Goal: Task Accomplishment & Management: Manage account settings

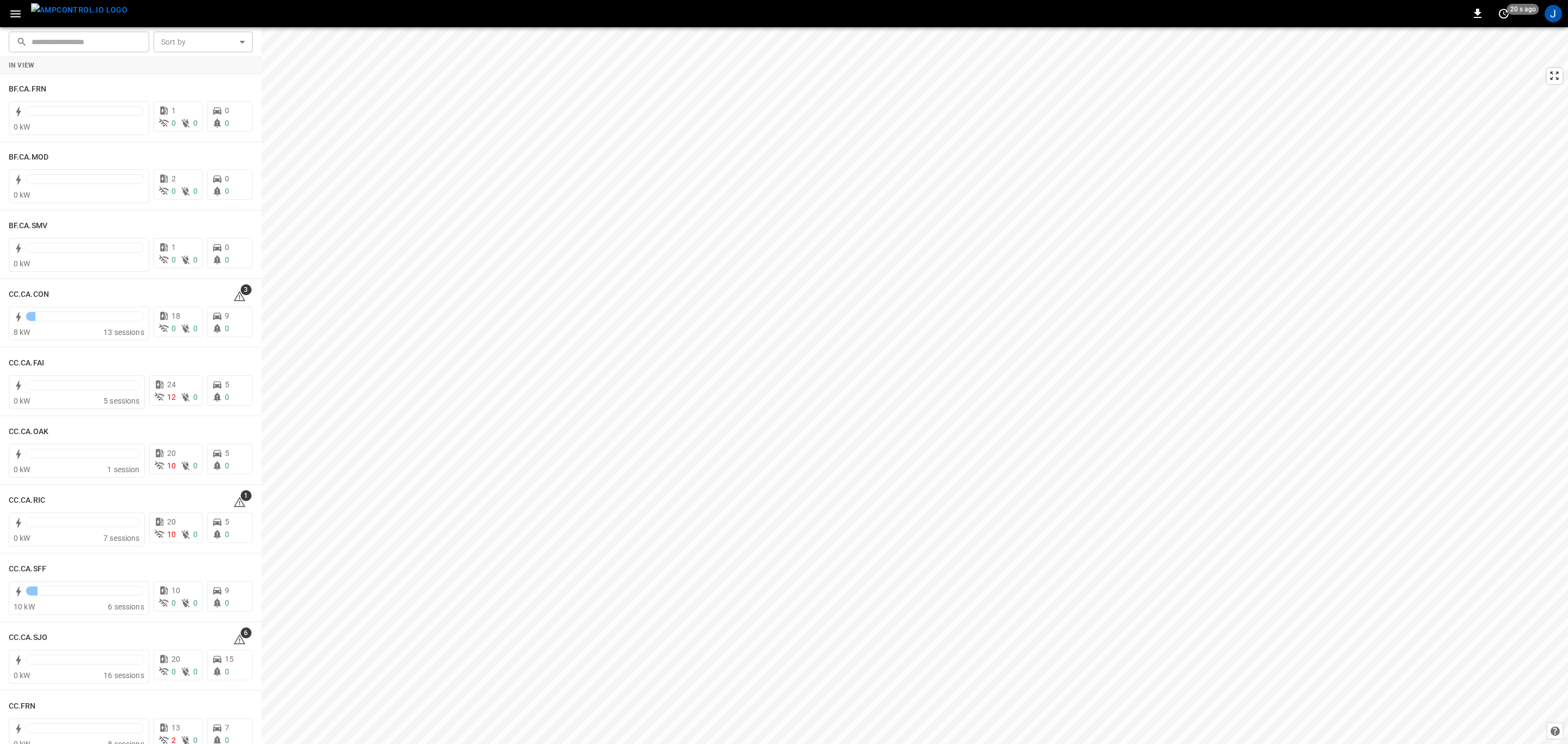
click at [19, 7] on icon "button" at bounding box center [15, 14] width 13 height 13
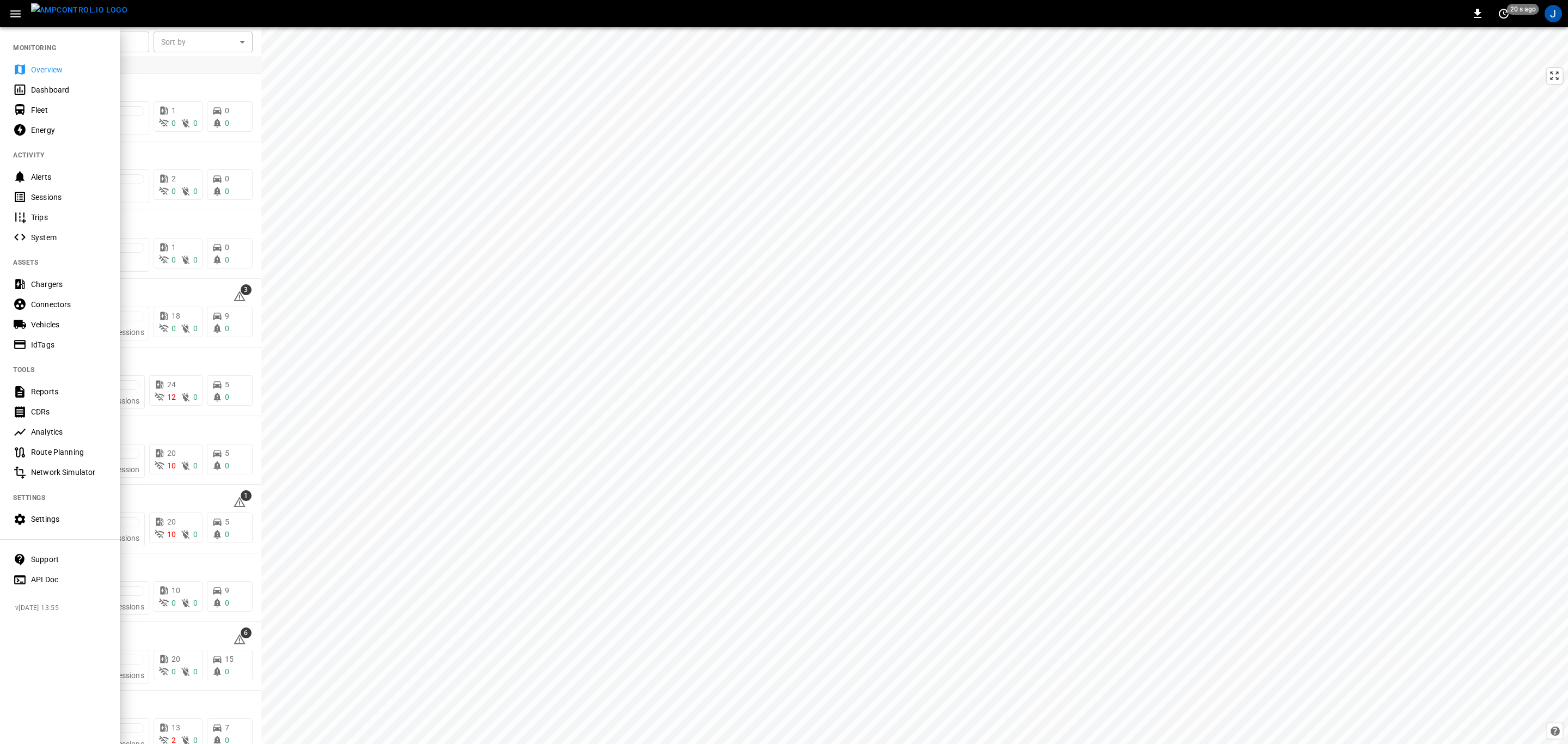
click at [38, 108] on div "Fleet" at bounding box center [69, 110] width 75 height 11
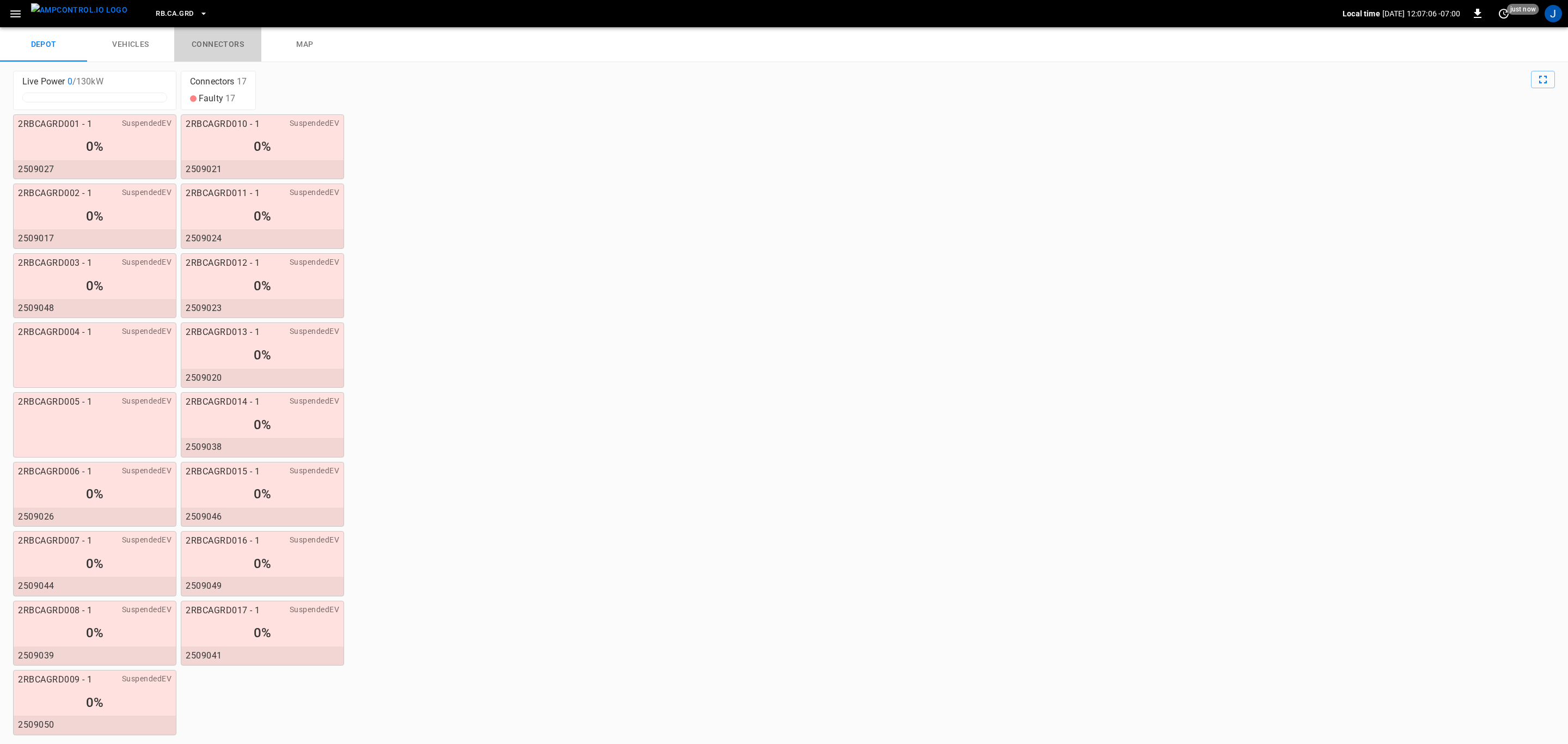
click at [217, 44] on link "connectors" at bounding box center [217, 44] width 87 height 35
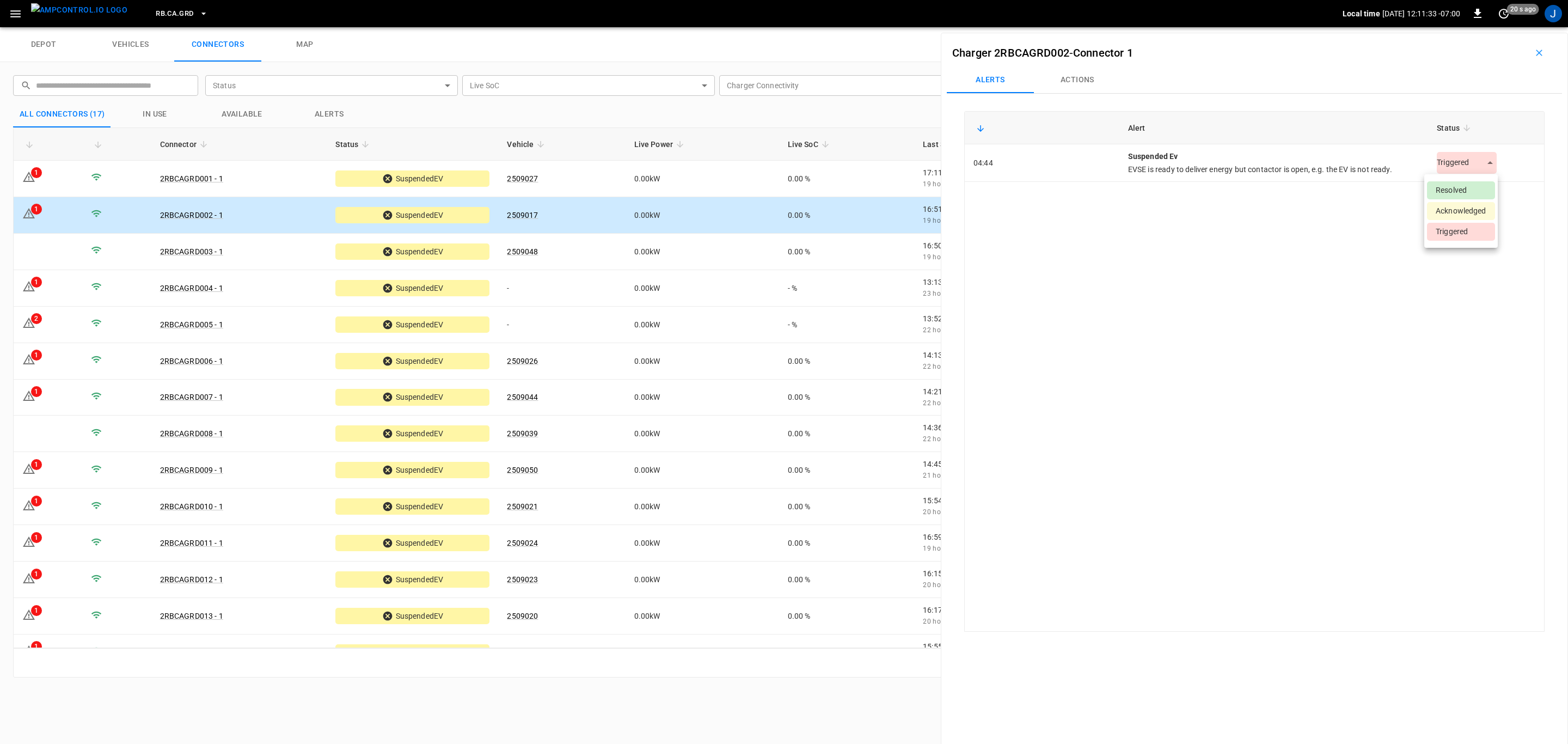
click at [588, 27] on body "RB.CA.GRD Local time [DATE] 12:11:33 -07:00 0 20 s ago J depot vehicles connect…" at bounding box center [784, 13] width 1568 height 27
click at [588, 188] on li "Resolved" at bounding box center [1461, 191] width 68 height 18
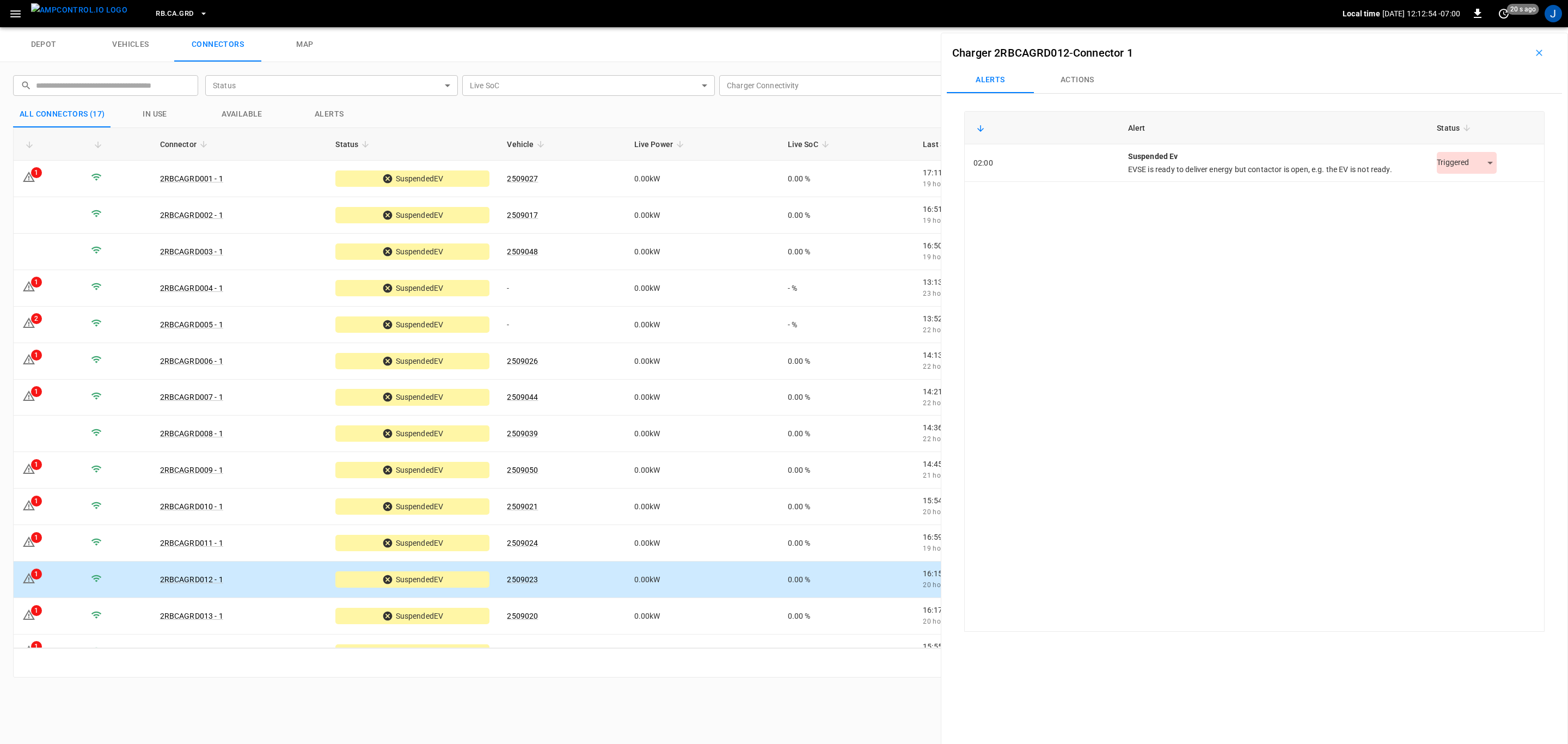
click at [588, 27] on body "RB.CA.GRD Local time [DATE] 12:12:54 -07:00 0 20 s ago J depot vehicles connect…" at bounding box center [784, 13] width 1568 height 27
click at [588, 189] on li "Resolved" at bounding box center [1461, 191] width 68 height 18
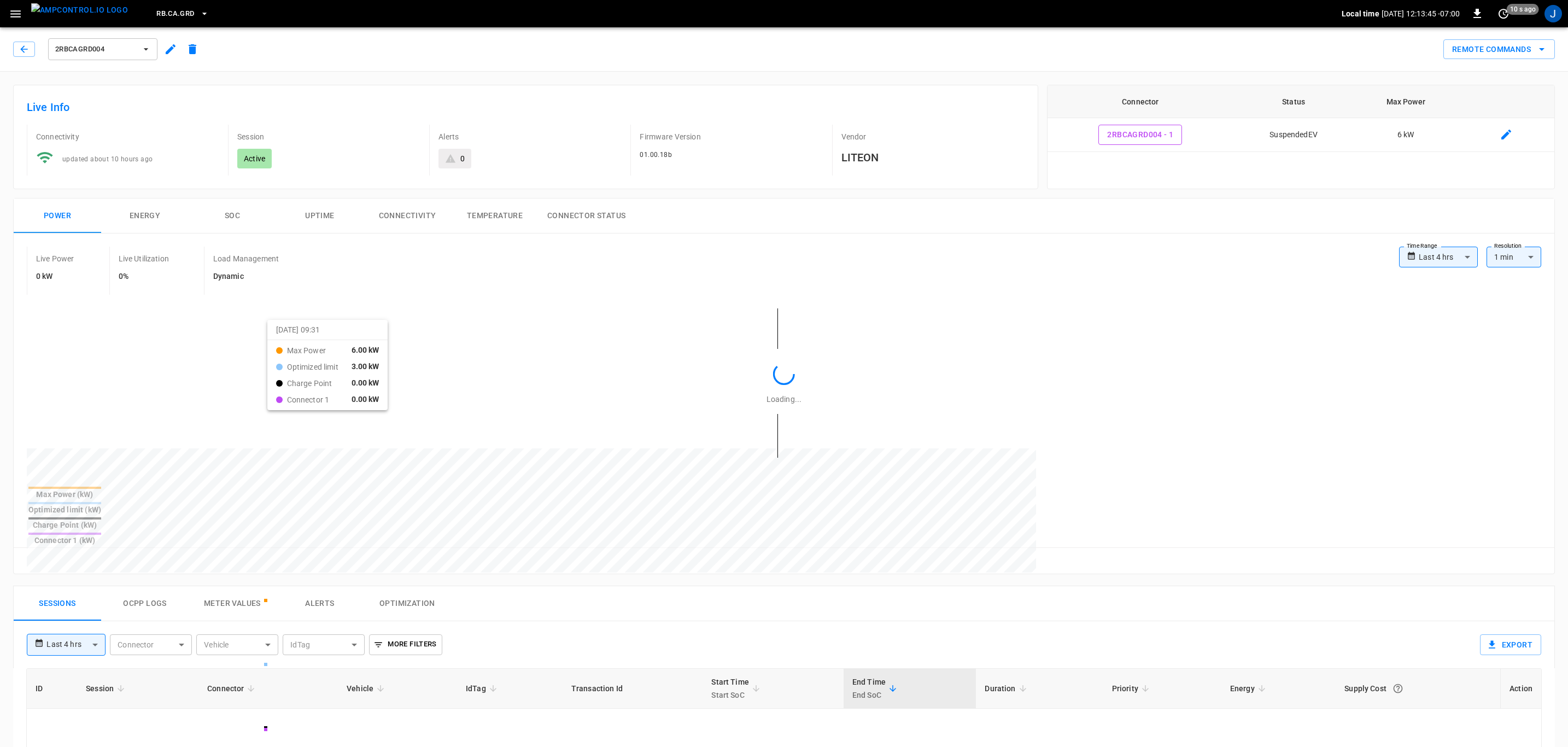
type input "**********"
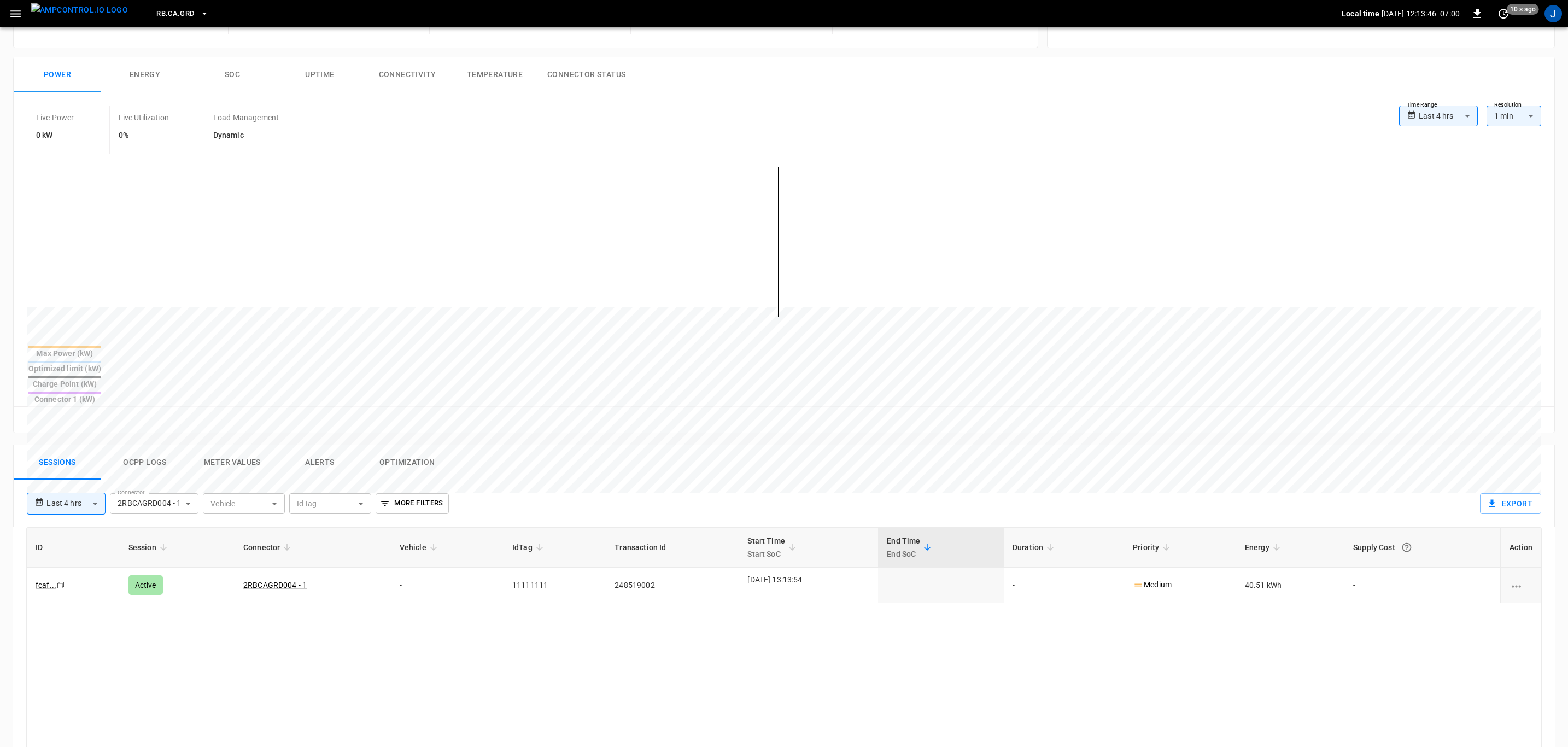
scroll to position [246, 0]
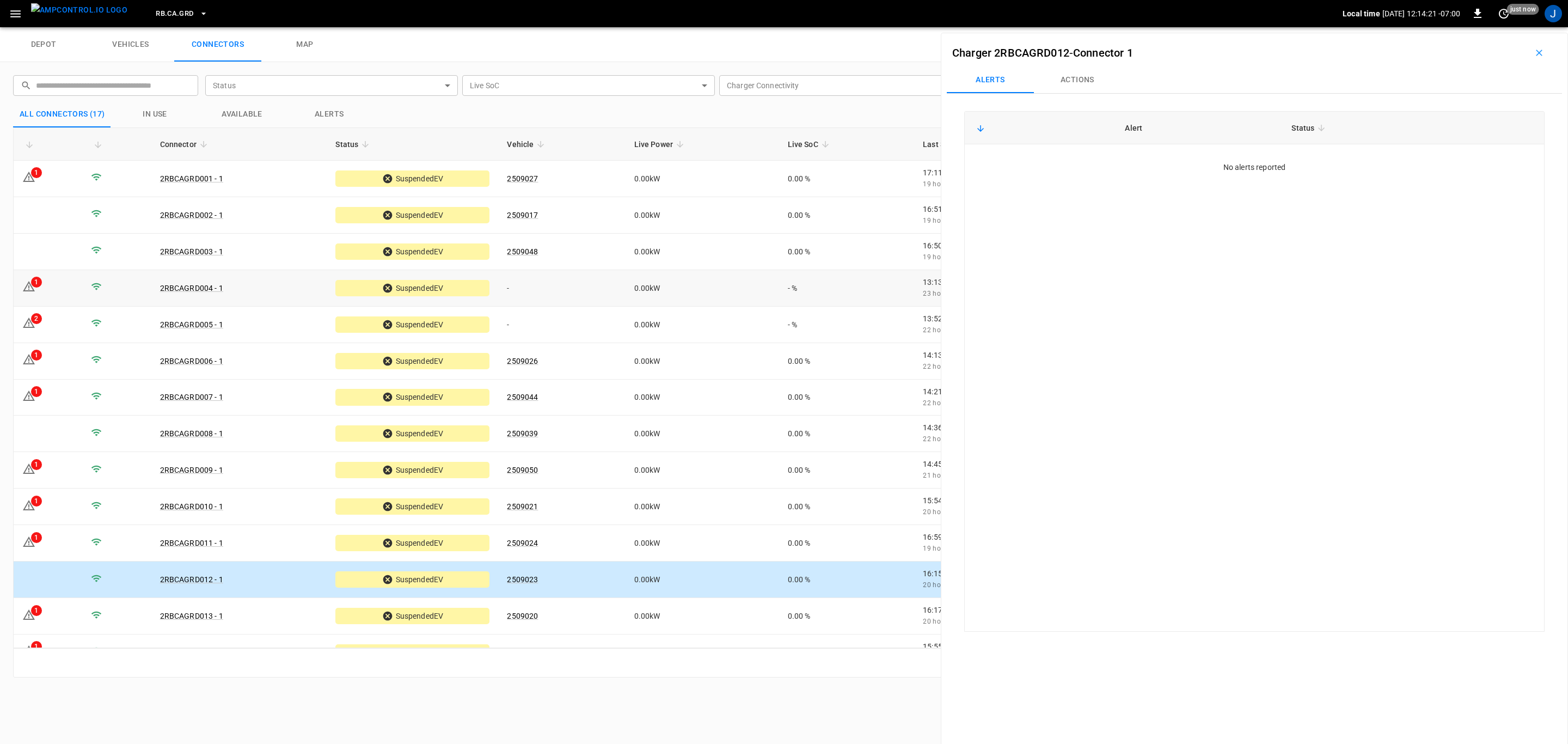
click at [32, 285] on div "1" at bounding box center [37, 282] width 11 height 11
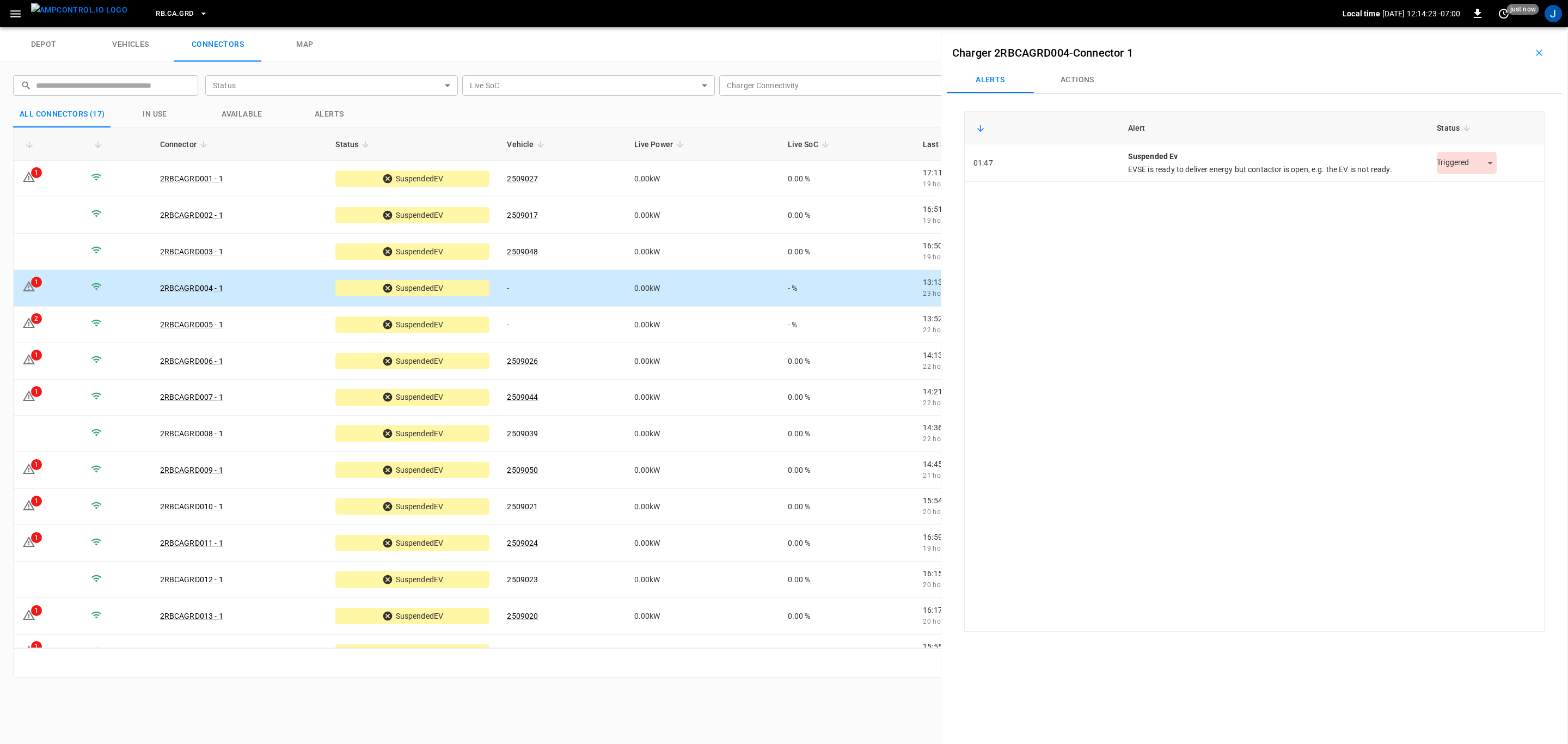
click at [588, 27] on body "RB.CA.GRD Local time [DATE] 12:14:23 -07:00 0 just now J depot vehicles connect…" at bounding box center [784, 13] width 1568 height 27
click at [588, 191] on li "Resolved" at bounding box center [1461, 191] width 68 height 18
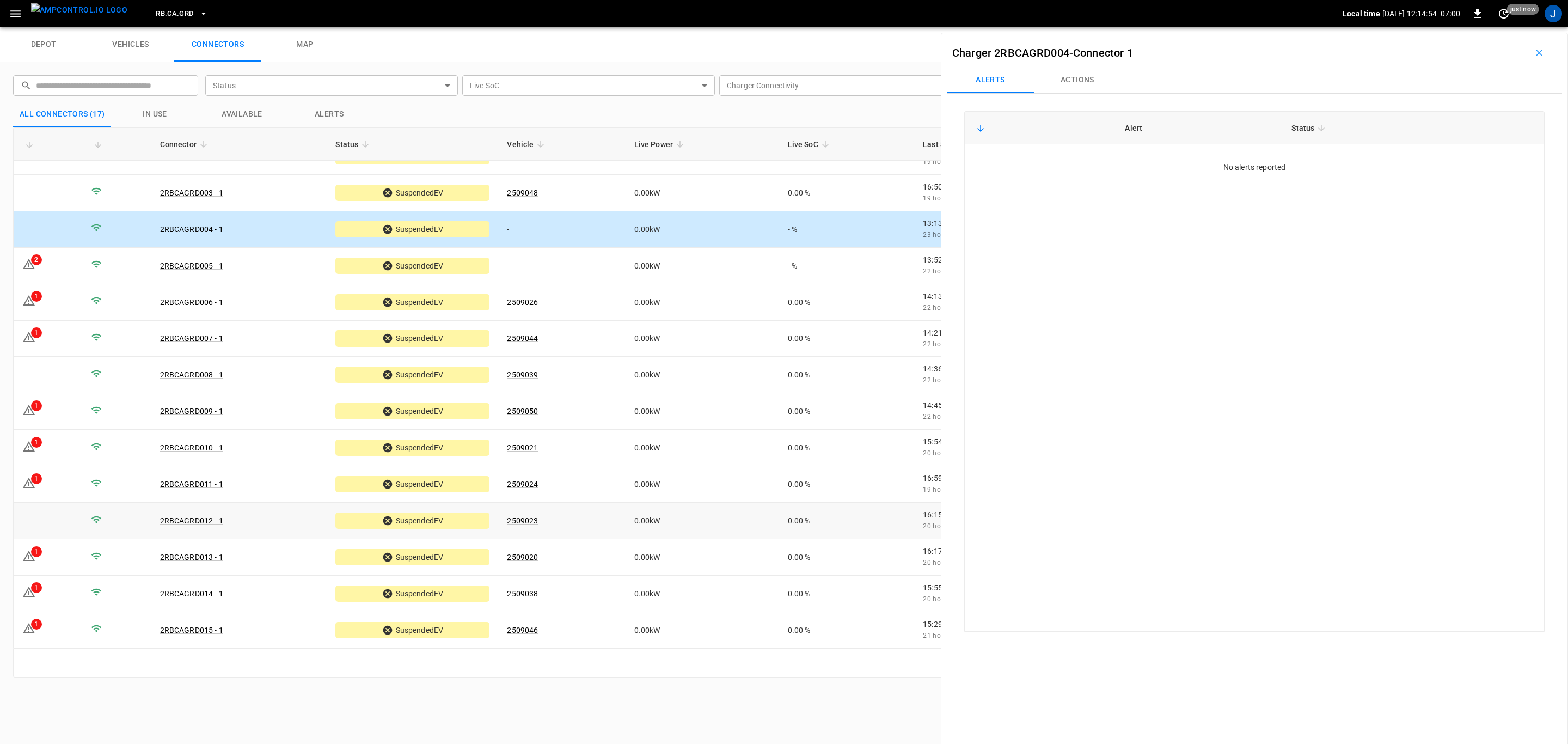
scroll to position [132, 0]
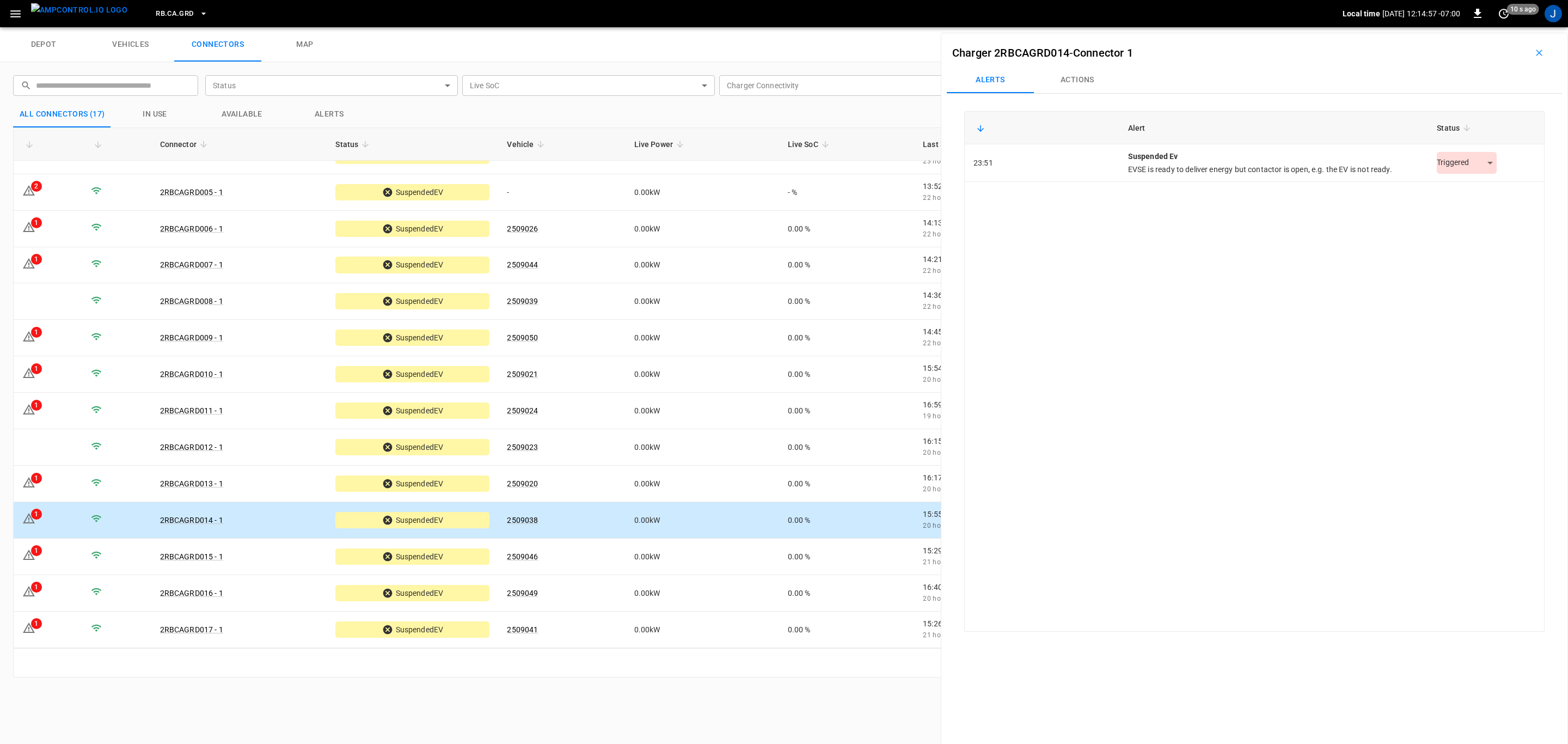
click at [588, 27] on body "RB.CA.GRD Local time [DATE] 12:14:57 -07:00 0 10 s ago J depot vehicles connect…" at bounding box center [784, 13] width 1568 height 27
click at [588, 187] on li "Resolved" at bounding box center [1461, 191] width 68 height 18
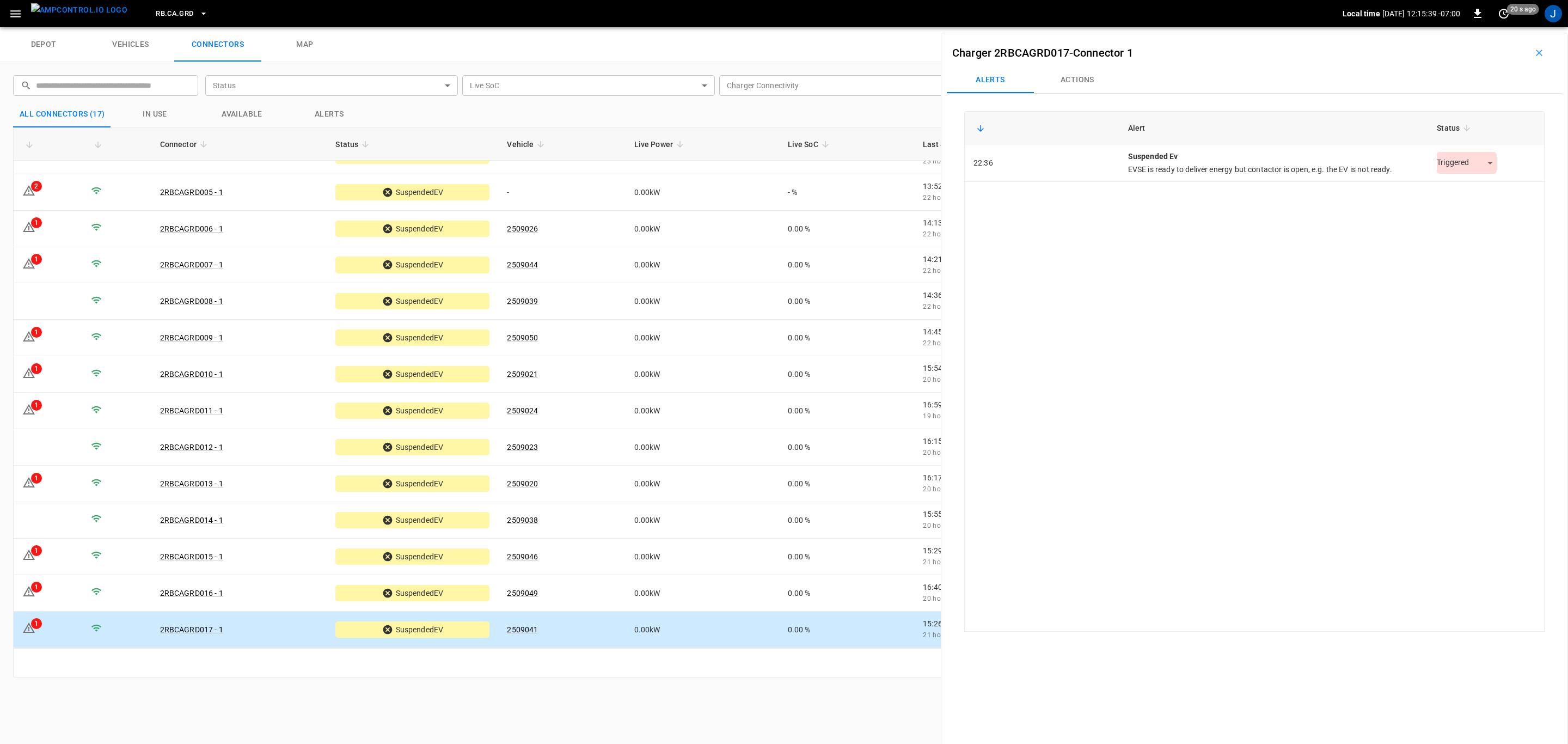
click at [588, 27] on body "RB.CA.GRD Local time [DATE] 12:15:39 -07:00 0 20 s ago J depot vehicles connect…" at bounding box center [784, 13] width 1568 height 27
click at [588, 189] on li "Resolved" at bounding box center [1461, 191] width 68 height 18
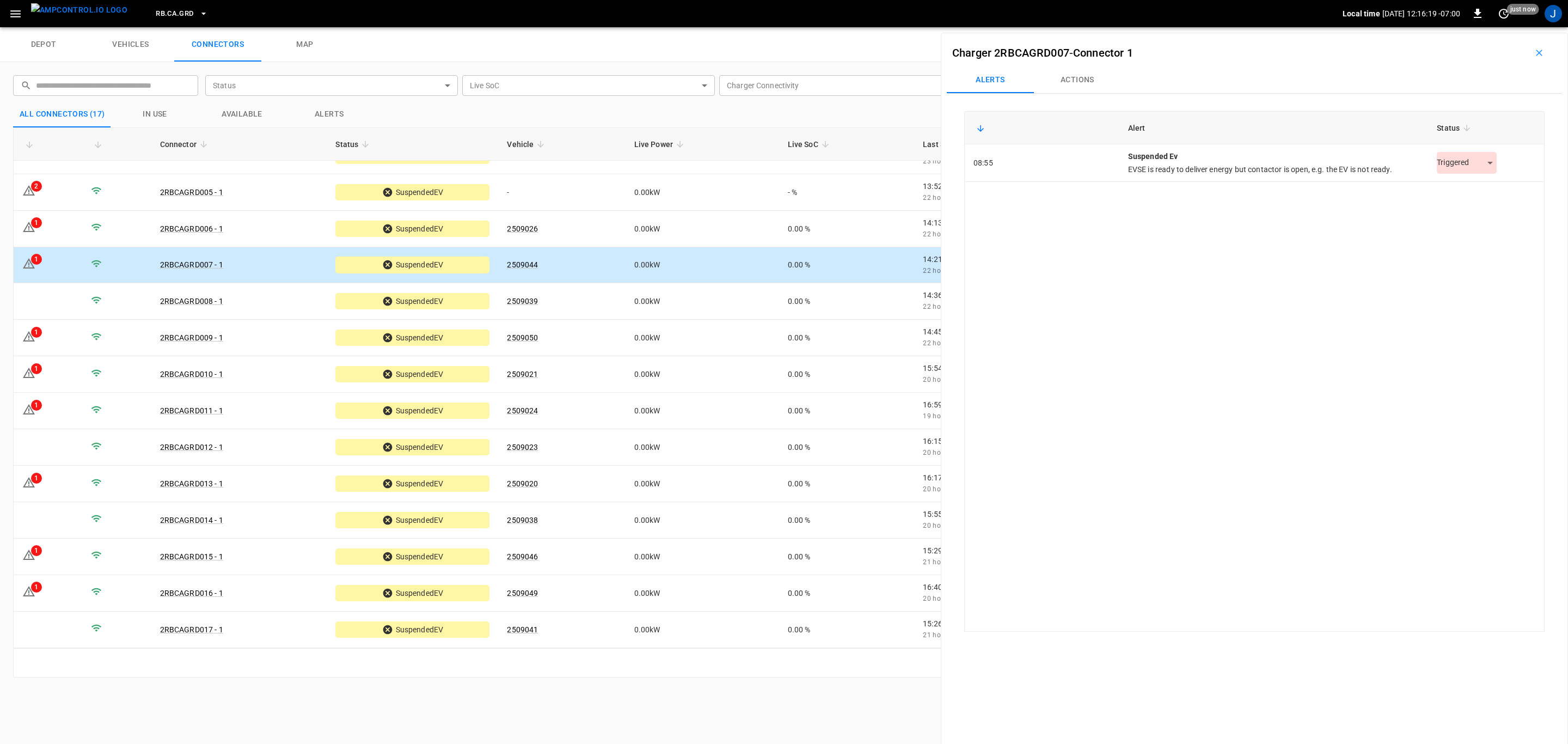
click at [588, 27] on body "RB.CA.GRD Local time [DATE] 12:16:19 -07:00 0 just now J depot vehicles connect…" at bounding box center [784, 13] width 1568 height 27
click at [588, 185] on li "Resolved" at bounding box center [1461, 191] width 68 height 18
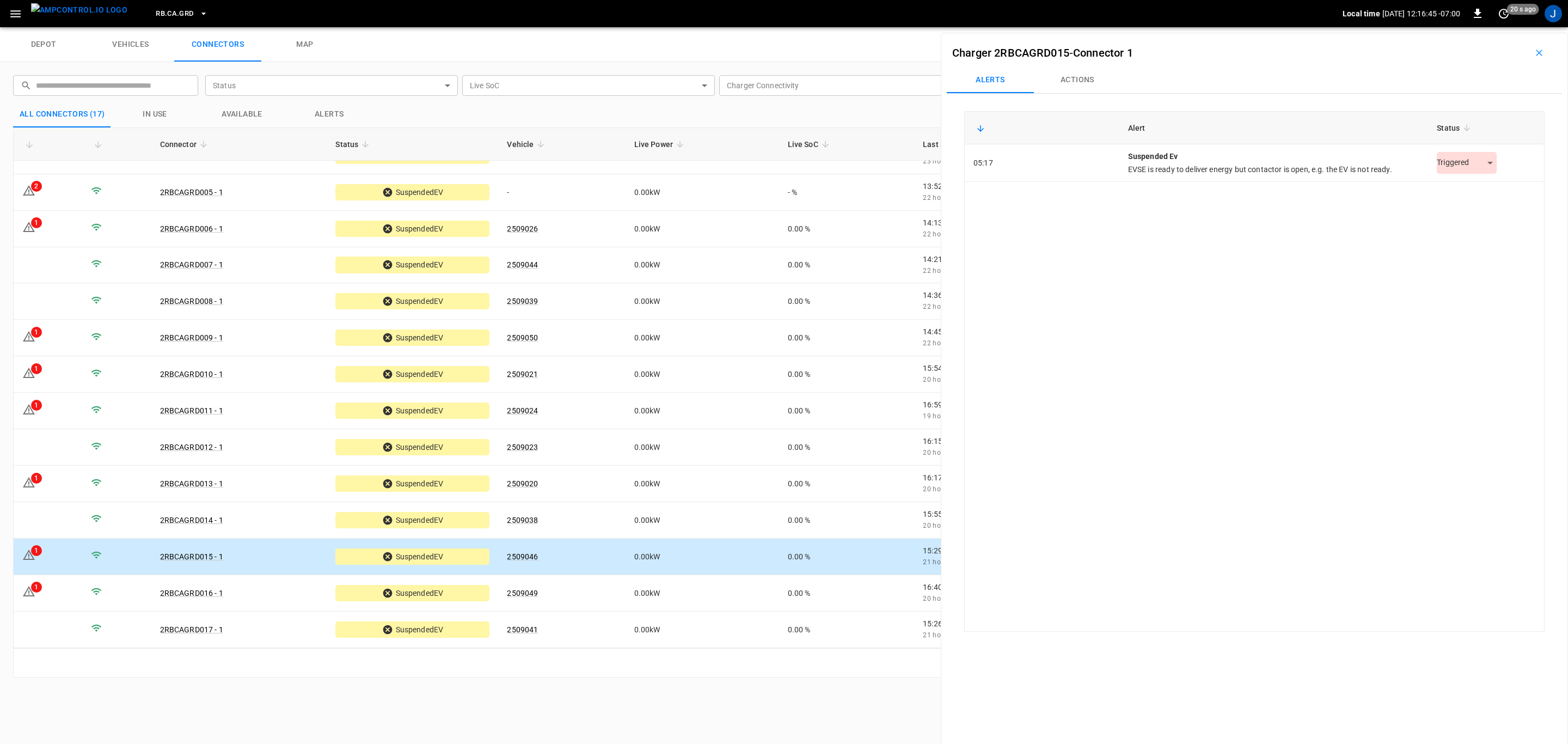
click at [588, 27] on body "RB.CA.GRD Local time [DATE] 12:16:45 -07:00 0 20 s ago J depot vehicles connect…" at bounding box center [784, 13] width 1568 height 27
click at [588, 188] on li "Resolved" at bounding box center [1461, 191] width 68 height 18
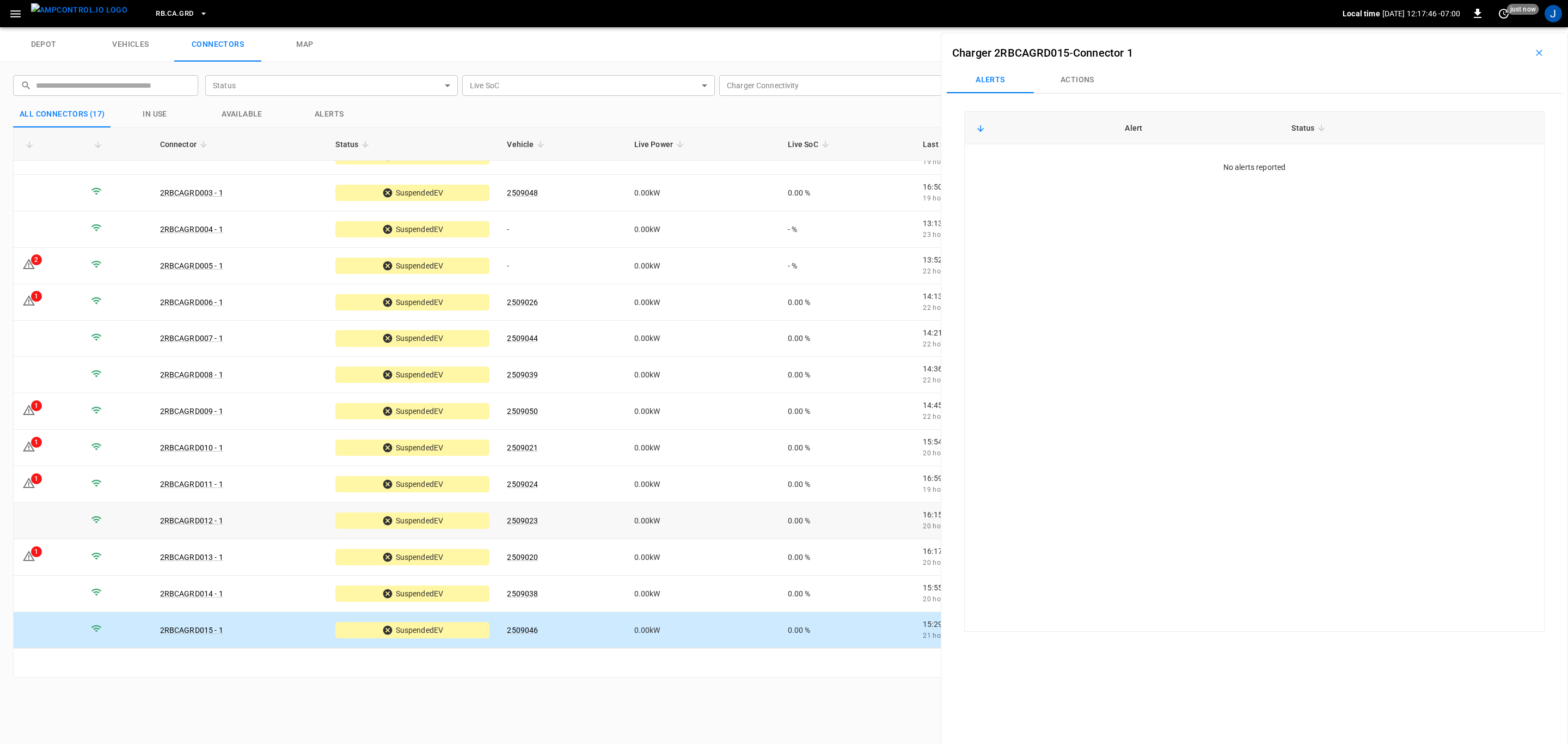
scroll to position [0, 0]
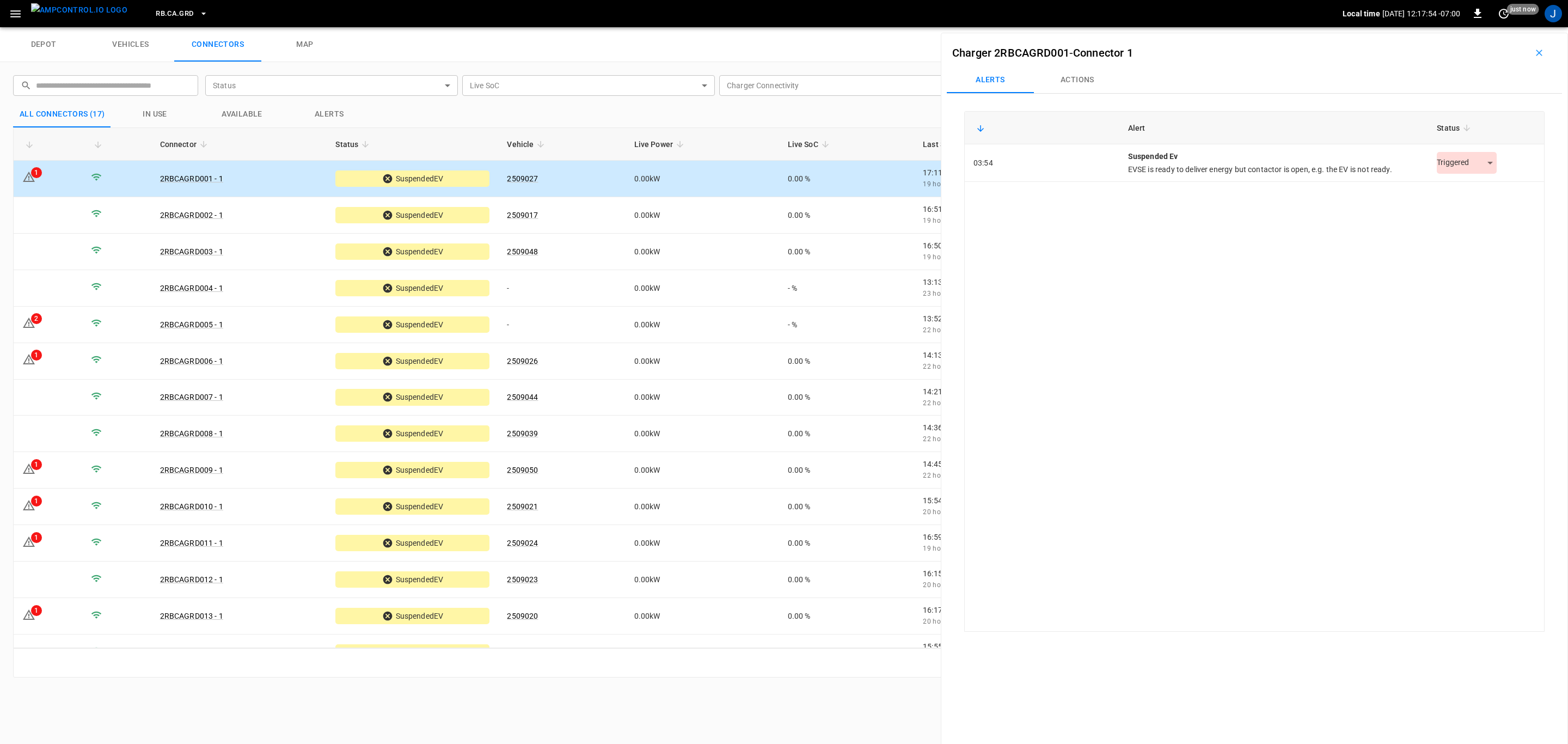
click at [588, 27] on body "RB.CA.GRD Local time [DATE] 12:17:54 -07:00 0 just now J depot vehicles connect…" at bounding box center [784, 13] width 1568 height 27
click at [588, 192] on li "Resolved" at bounding box center [1461, 191] width 68 height 18
click at [588, 53] on icon "button" at bounding box center [1539, 53] width 11 height 11
